Goal: Information Seeking & Learning: Learn about a topic

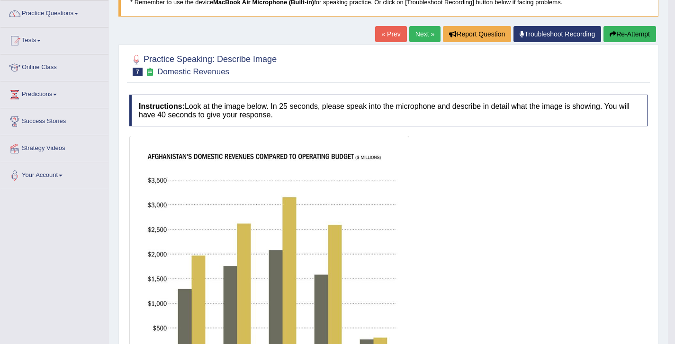
scroll to position [72, 0]
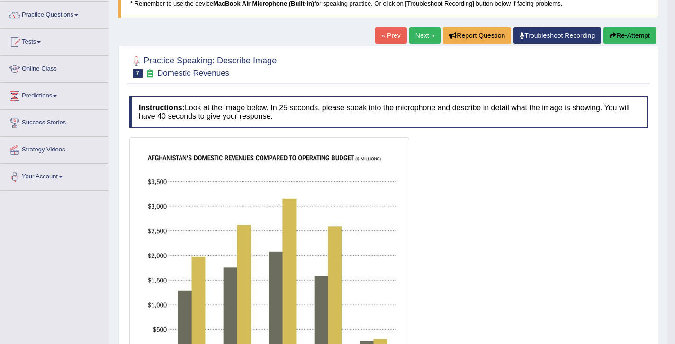
click at [623, 40] on button "Re-Attempt" at bounding box center [629, 35] width 53 height 16
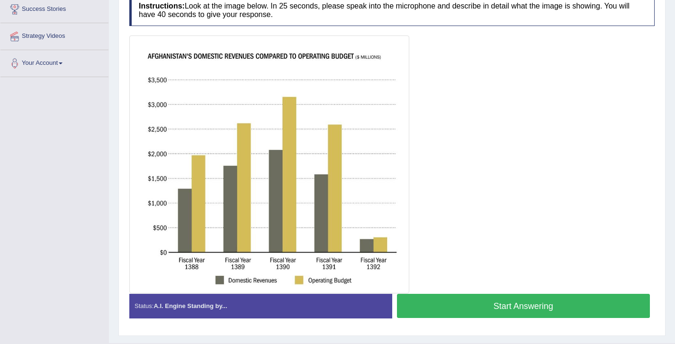
scroll to position [186, 0]
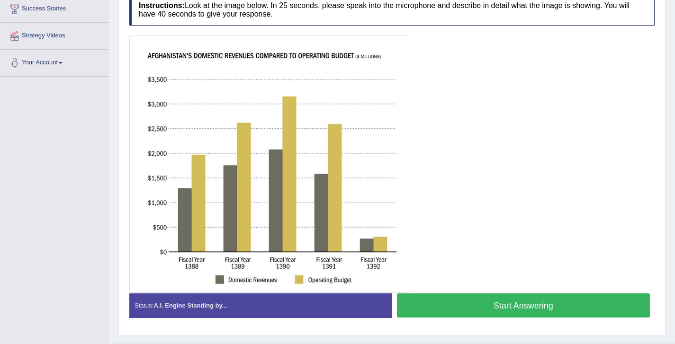
click at [500, 328] on div "Instructions: Look at the image below. In 25 seconds, please speak into the mic…" at bounding box center [392, 159] width 530 height 341
click at [499, 315] on button "Start Answering" at bounding box center [523, 306] width 253 height 24
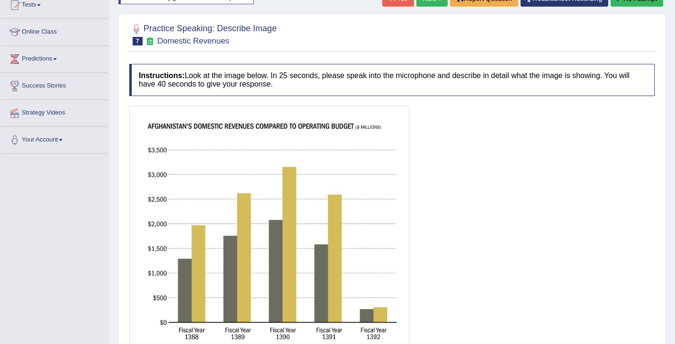
scroll to position [38, 0]
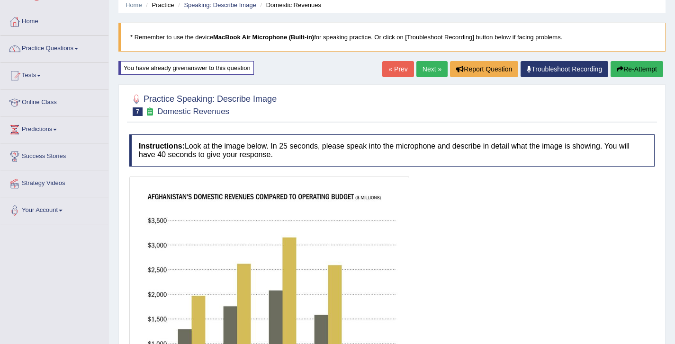
click at [628, 70] on button "Re-Attempt" at bounding box center [637, 69] width 53 height 16
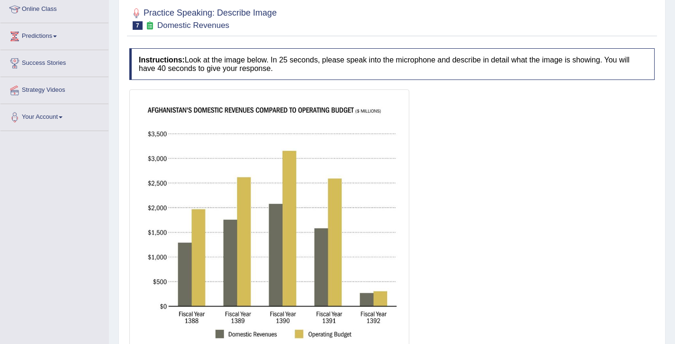
scroll to position [208, 0]
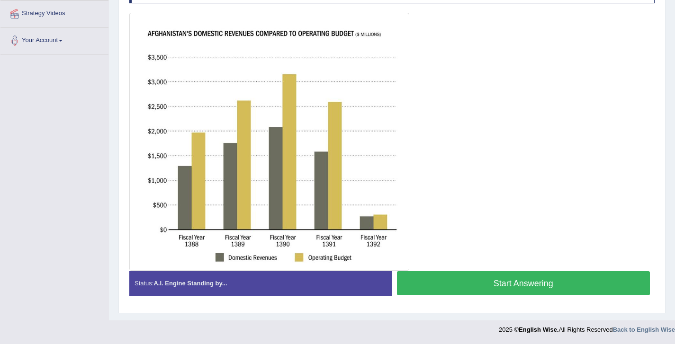
click at [530, 292] on button "Start Answering" at bounding box center [523, 283] width 253 height 24
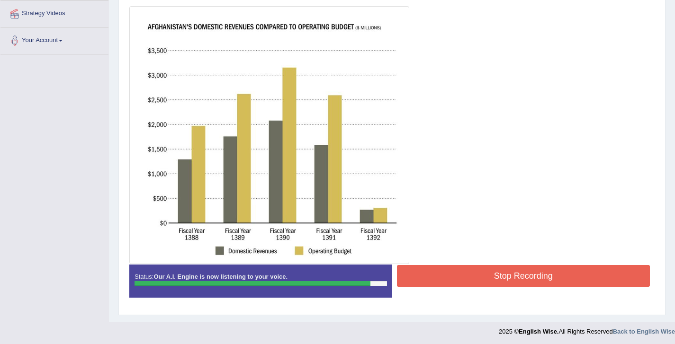
click at [531, 282] on button "Stop Recording" at bounding box center [523, 276] width 253 height 22
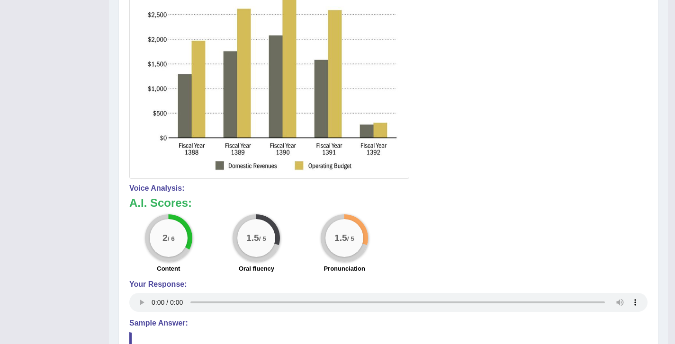
scroll to position [381, 0]
